Goal: Contribute content

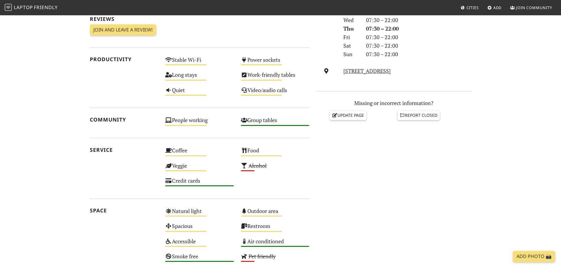
scroll to position [170, 0]
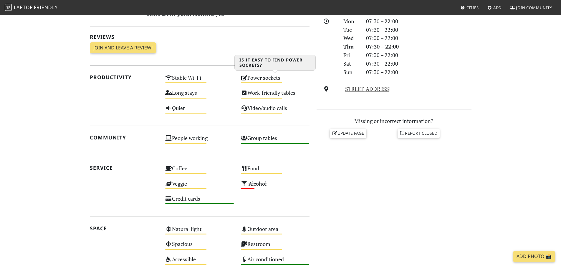
click at [267, 78] on div "Power sockets Medium" at bounding box center [275, 80] width 76 height 15
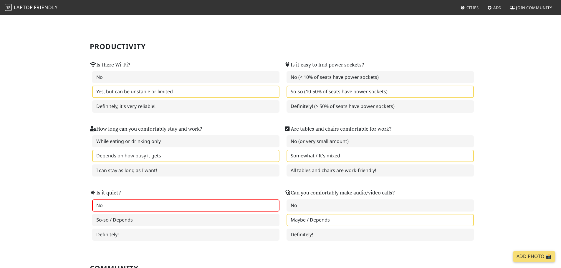
scroll to position [29, 0]
